Goal: Understand process/instructions: Learn how to perform a task or action

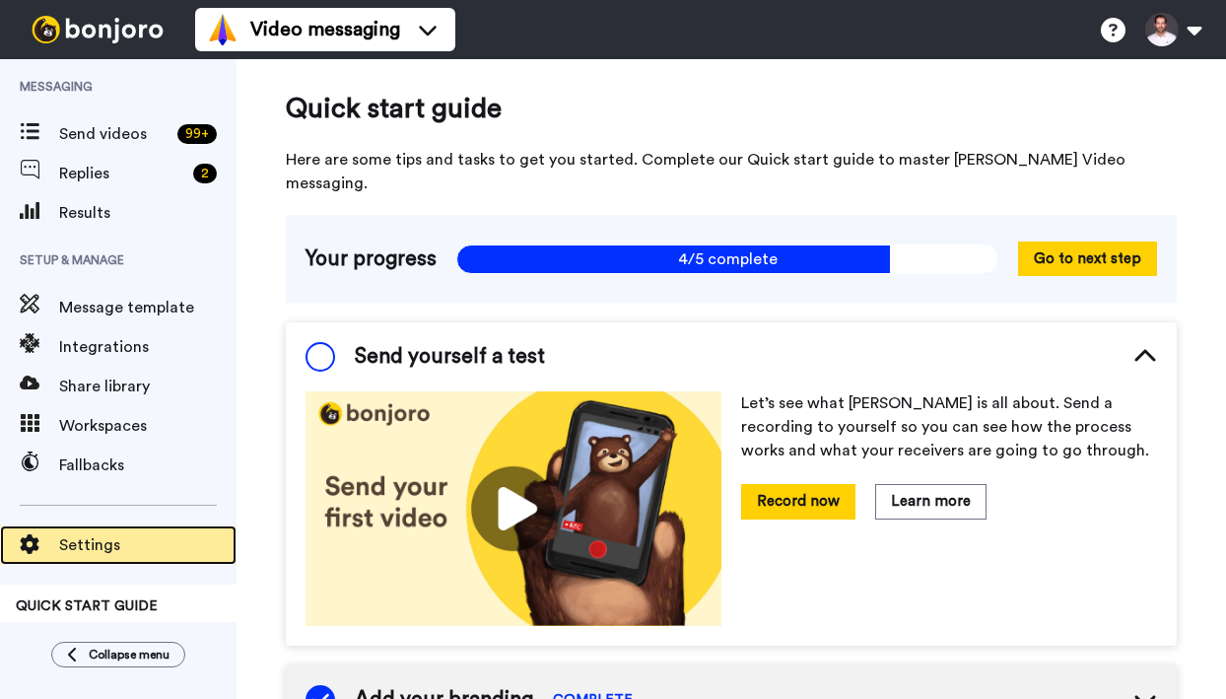
click at [87, 535] on div "Settings QUICK START GUIDE 80% Send yourself a test" at bounding box center [118, 578] width 237 height 186
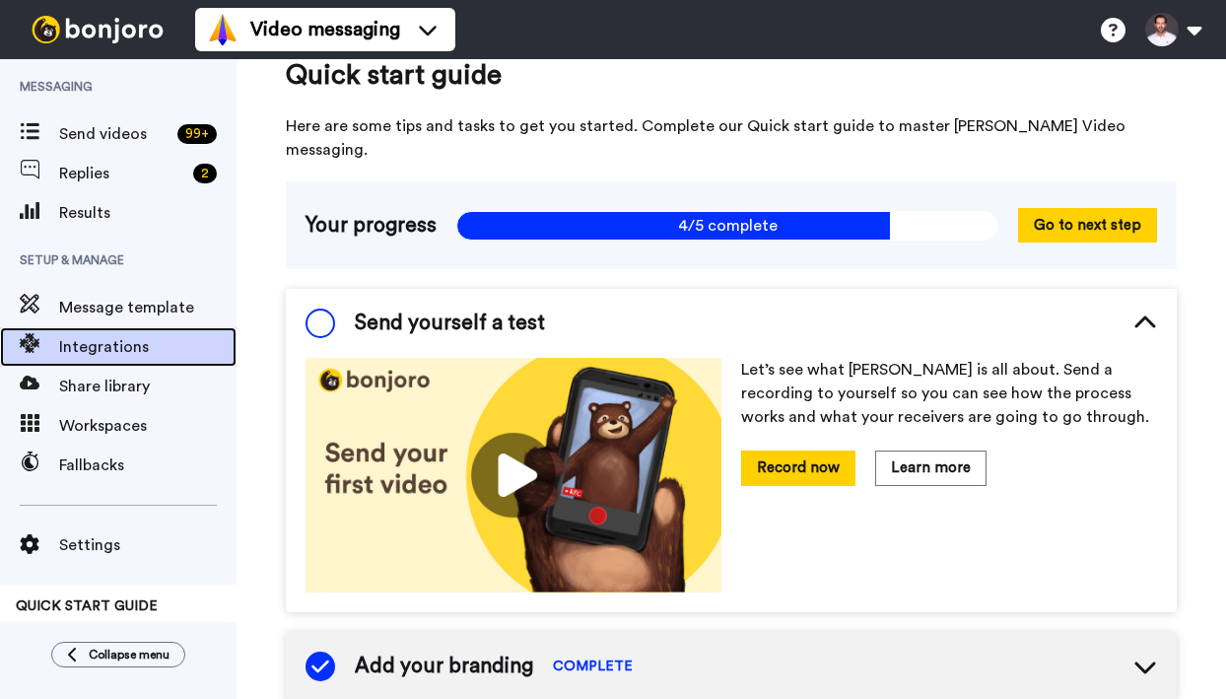
click at [101, 359] on div "Integrations" at bounding box center [118, 346] width 237 height 39
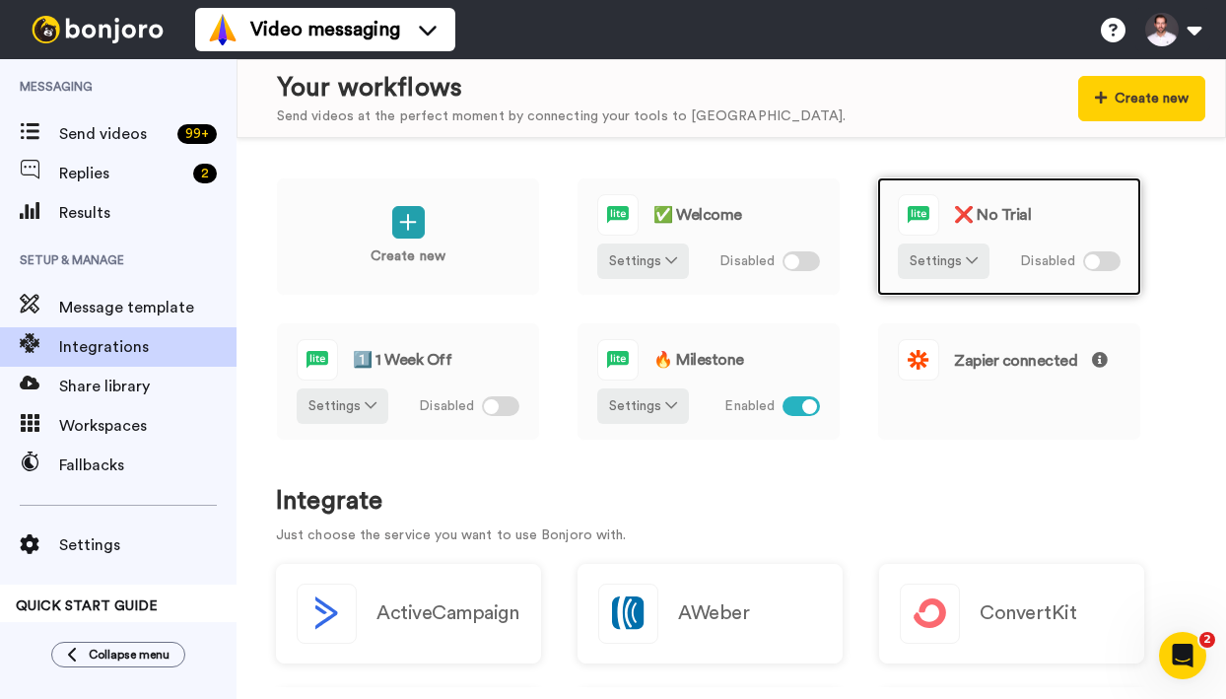
click at [1010, 209] on span "❌ No Trial" at bounding box center [992, 215] width 77 height 16
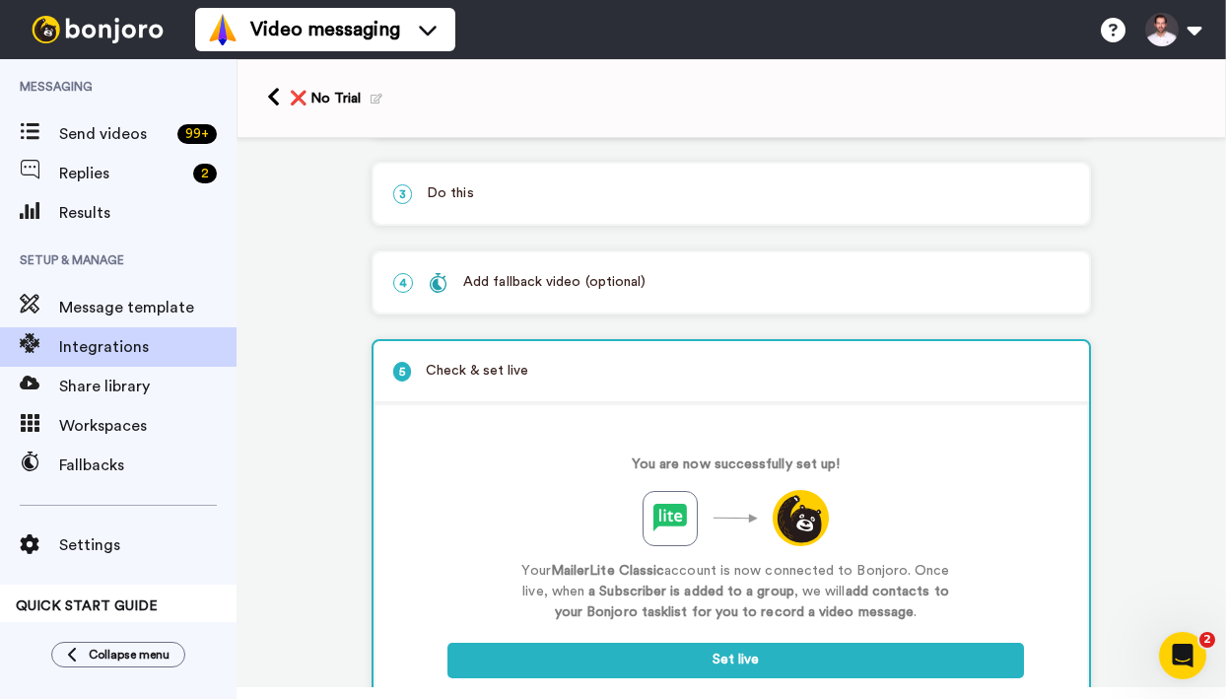
scroll to position [282, 0]
